Goal: Task Accomplishment & Management: Use online tool/utility

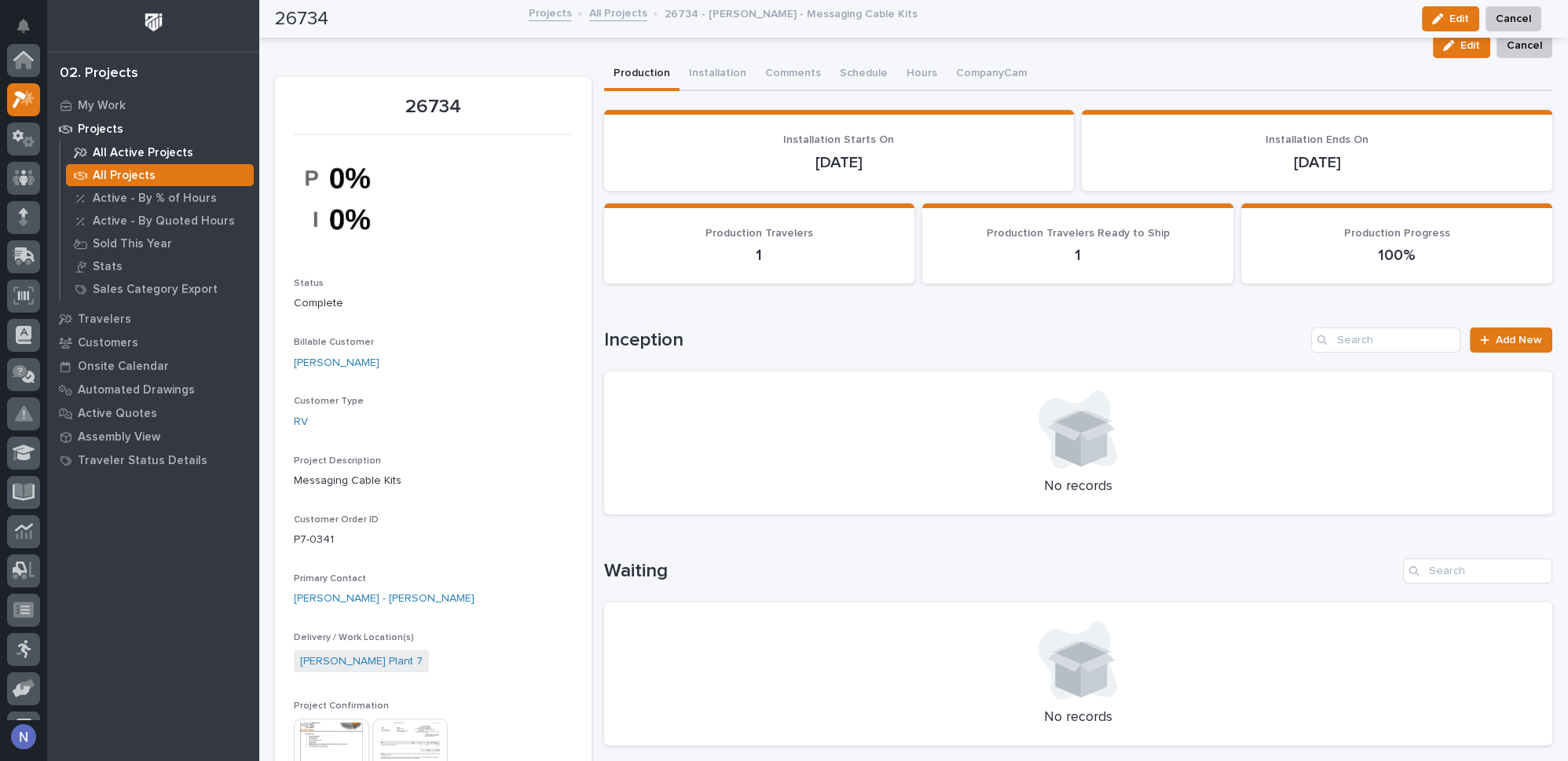
scroll to position [38, 0]
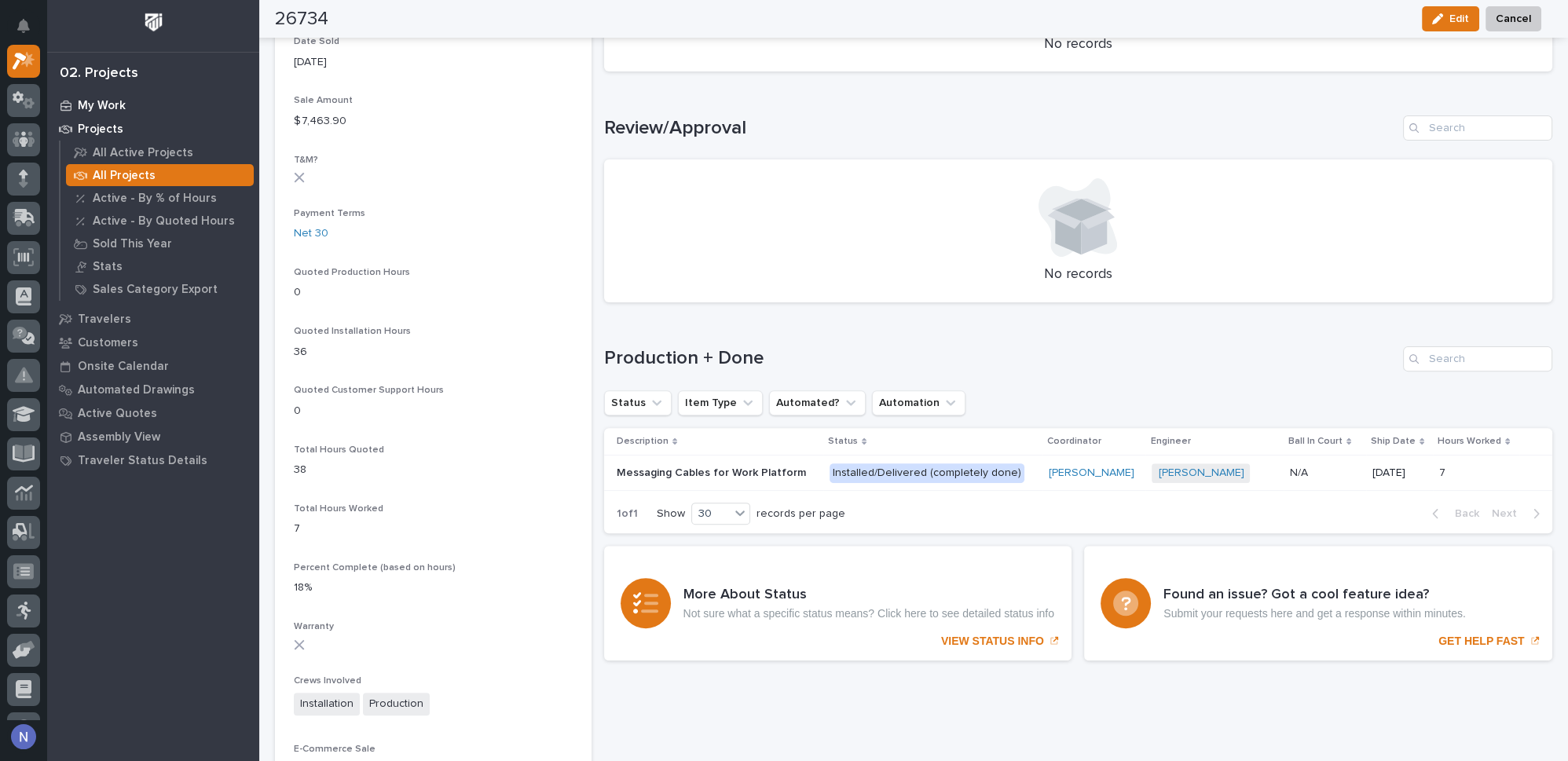
click at [119, 106] on p "My Work" at bounding box center [101, 106] width 48 height 14
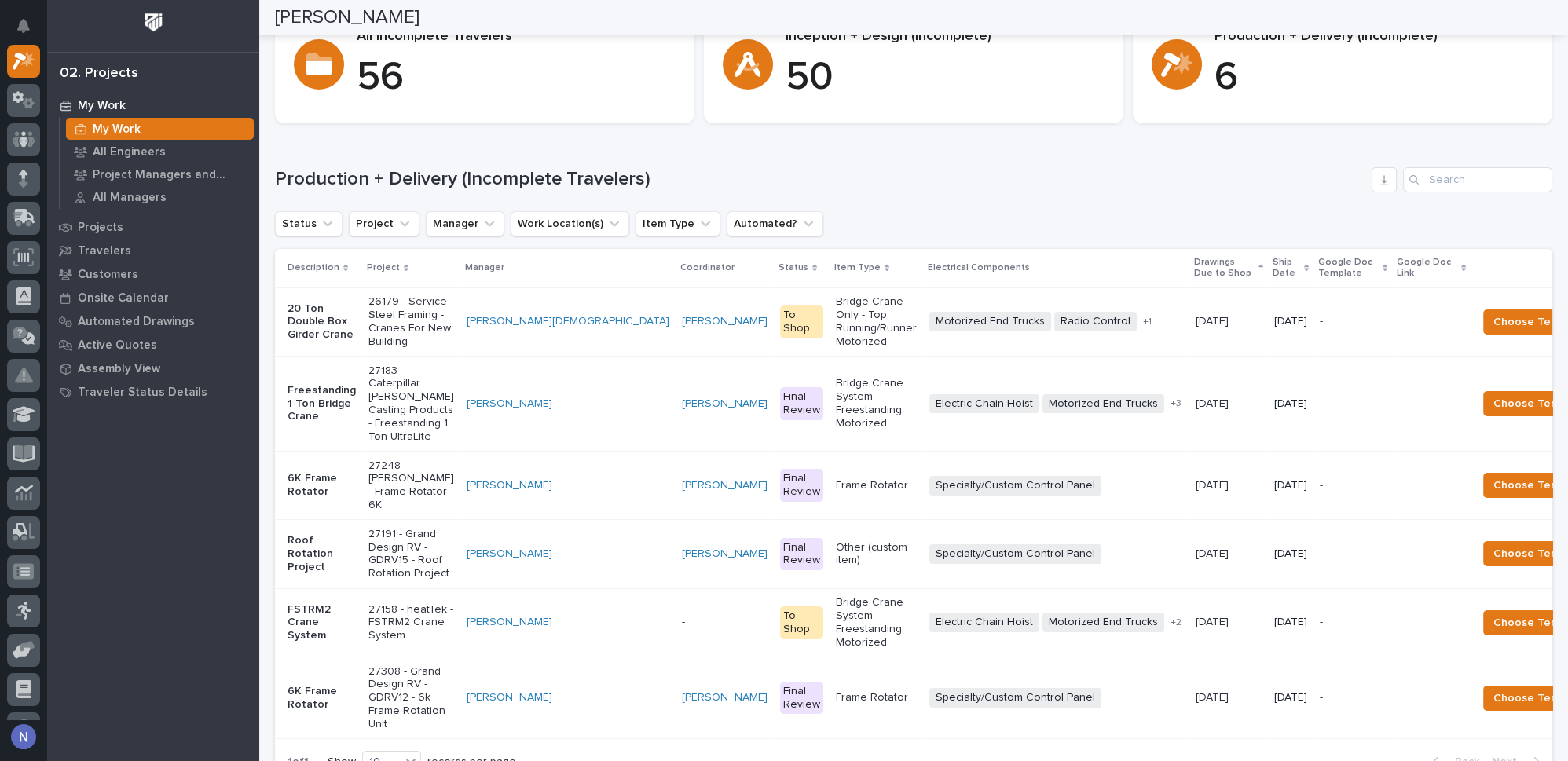
scroll to position [71, 0]
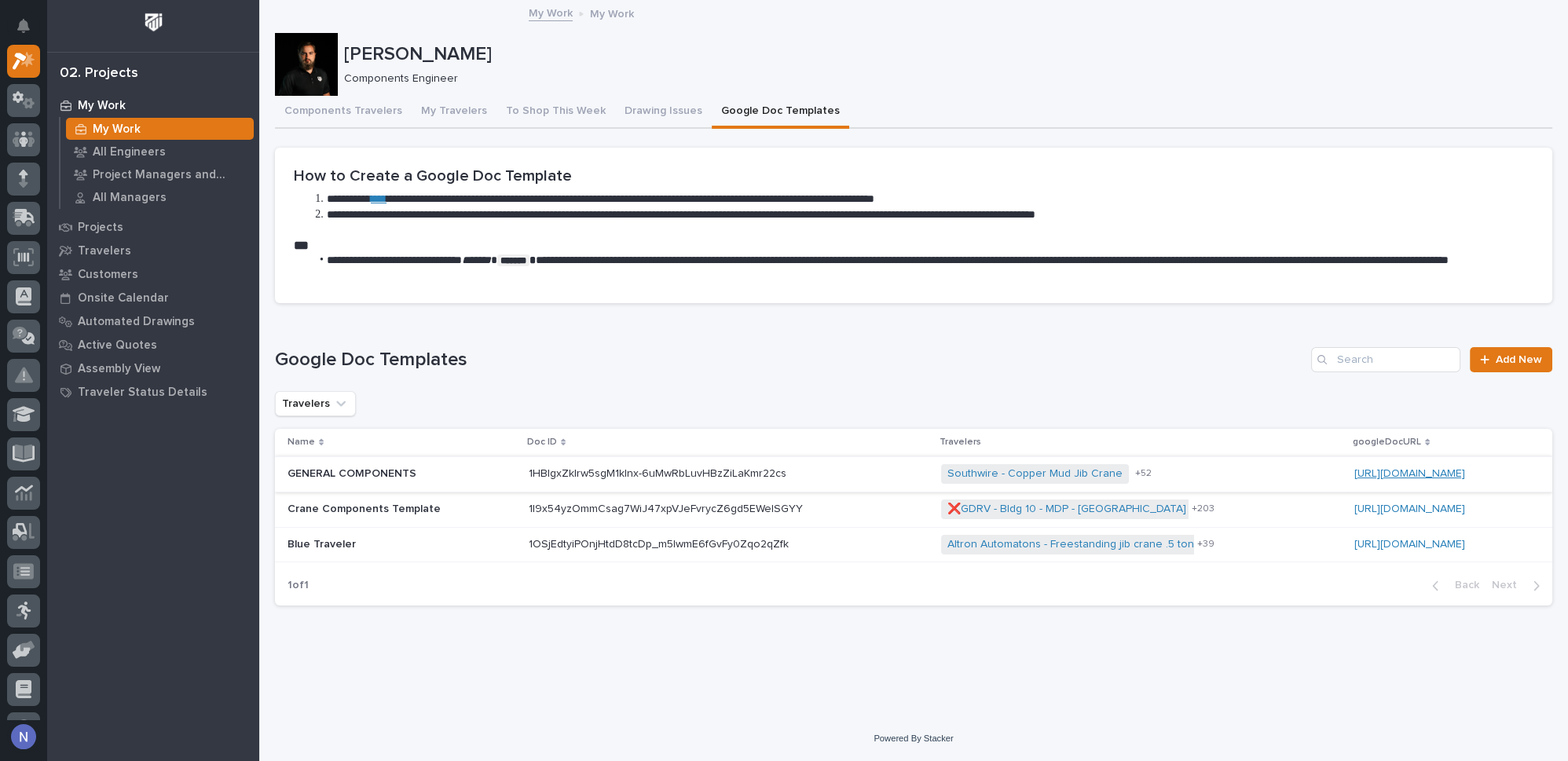
click at [1354, 469] on link "[URL][DOMAIN_NAME]" at bounding box center [1409, 473] width 111 height 11
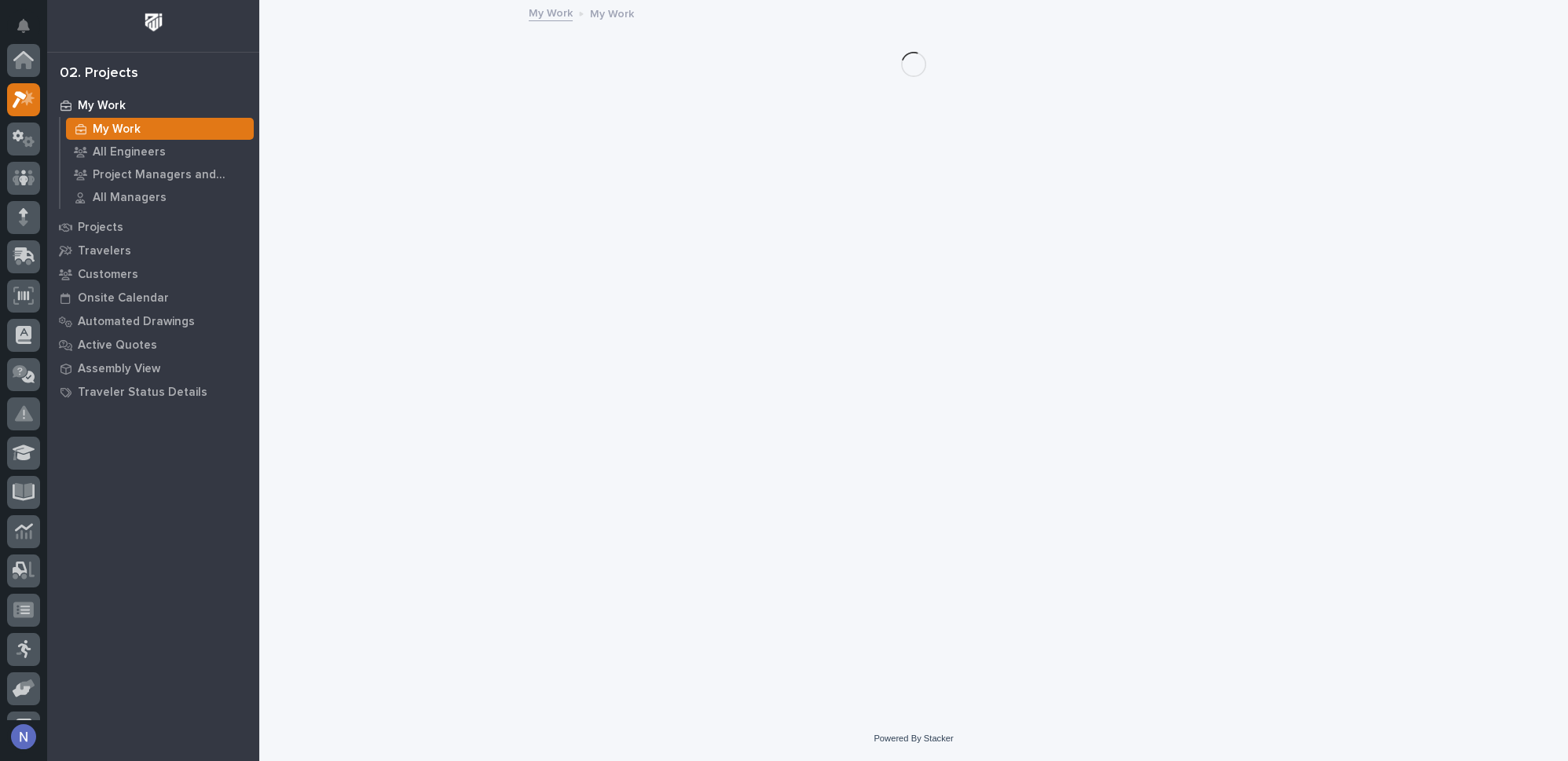
scroll to position [38, 0]
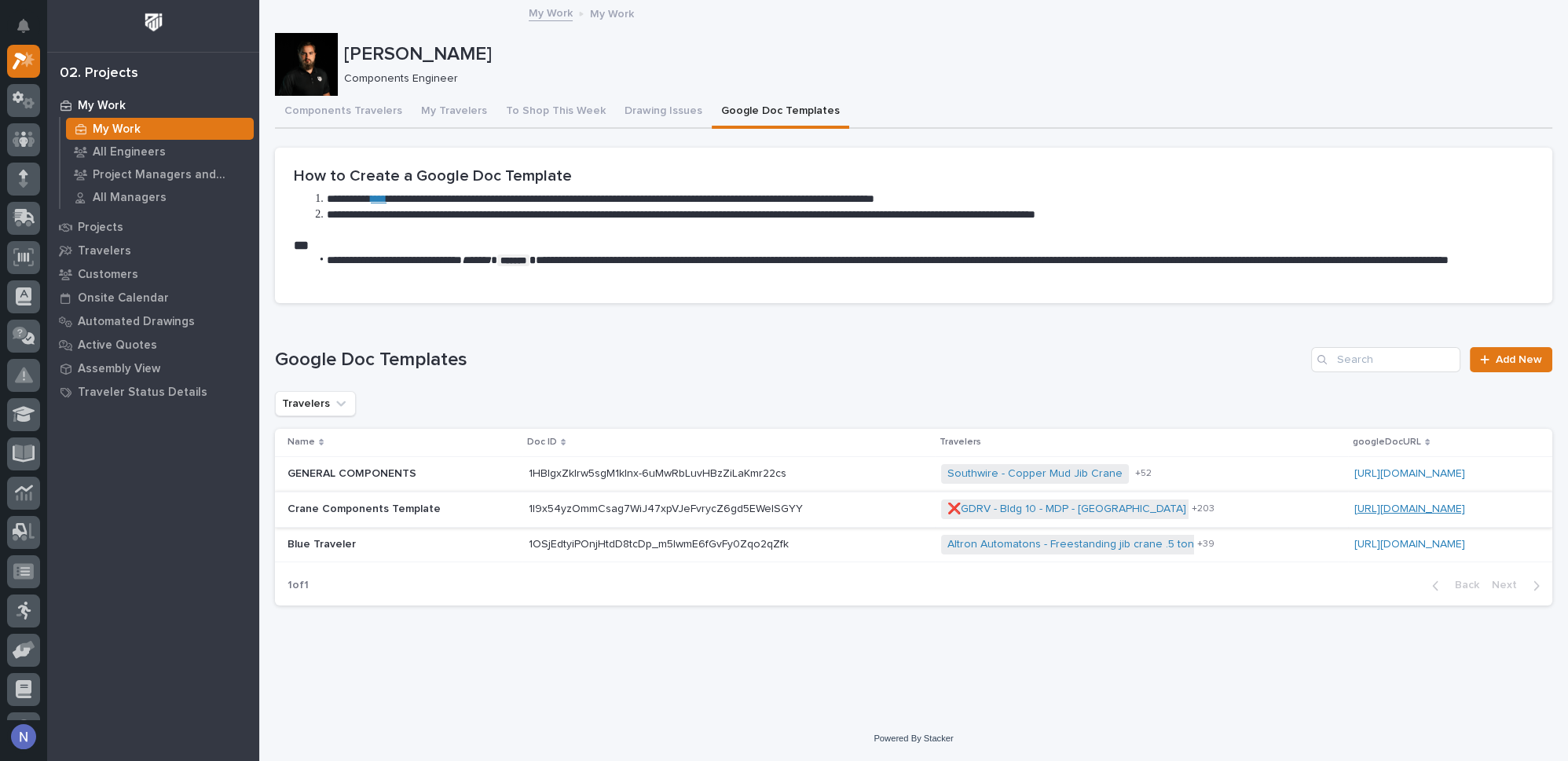
click at [1354, 506] on link "[URL][DOMAIN_NAME]" at bounding box center [1409, 509] width 111 height 11
click at [1354, 540] on link "[URL][DOMAIN_NAME]" at bounding box center [1409, 544] width 111 height 11
